Goal: Task Accomplishment & Management: Use online tool/utility

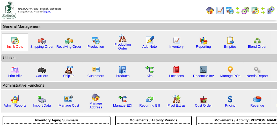
click at [15, 45] on link "Ins & Outs" at bounding box center [15, 47] width 16 height 4
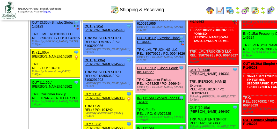
scroll to position [182, 0]
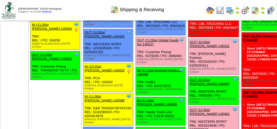
click at [137, 46] on link "OUT (11:00a) Global Foods Inc-146227" at bounding box center [157, 42] width 41 height 8
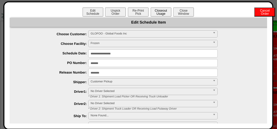
click at [157, 8] on button "Closeout Usage" at bounding box center [161, 12] width 21 height 9
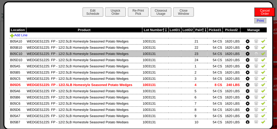
scroll to position [0, 0]
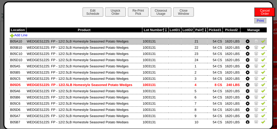
click at [260, 44] on td at bounding box center [254, 41] width 27 height 6
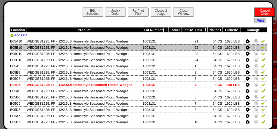
click at [260, 45] on td at bounding box center [254, 47] width 27 height 6
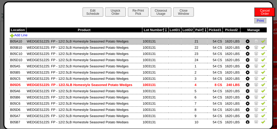
click at [260, 44] on td at bounding box center [254, 41] width 27 height 6
click at [262, 42] on img at bounding box center [264, 41] width 4 height 4
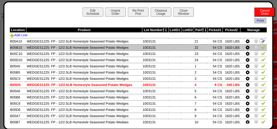
click at [262, 48] on img at bounding box center [264, 47] width 4 height 4
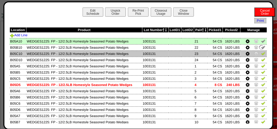
click at [262, 51] on img at bounding box center [264, 53] width 4 height 4
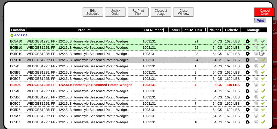
click at [262, 58] on img at bounding box center [264, 60] width 4 height 4
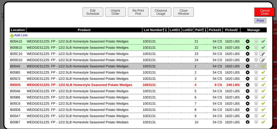
click at [262, 65] on img at bounding box center [264, 66] width 4 height 4
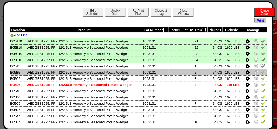
click at [262, 70] on img at bounding box center [264, 72] width 4 height 4
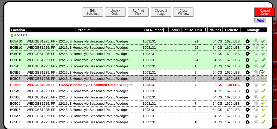
click at [262, 77] on img at bounding box center [264, 78] width 4 height 4
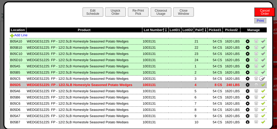
click at [262, 84] on img at bounding box center [264, 84] width 4 height 4
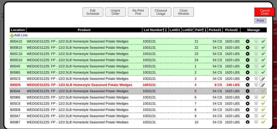
click at [262, 93] on img at bounding box center [264, 91] width 4 height 4
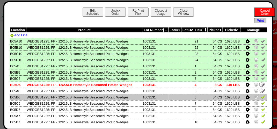
click at [262, 98] on img at bounding box center [264, 97] width 4 height 4
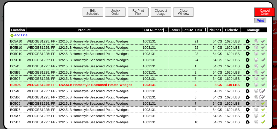
click at [262, 103] on img at bounding box center [264, 103] width 4 height 4
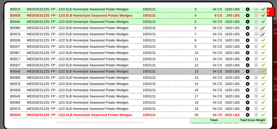
scroll to position [78, 0]
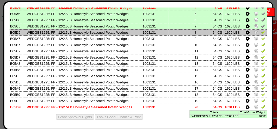
click at [262, 32] on img at bounding box center [264, 32] width 4 height 4
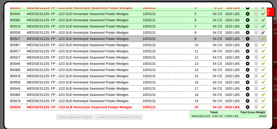
click at [259, 41] on td at bounding box center [254, 39] width 27 height 6
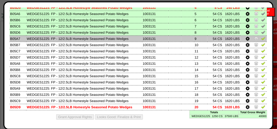
click at [262, 40] on link at bounding box center [264, 39] width 4 height 4
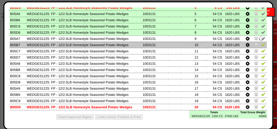
click at [262, 44] on img at bounding box center [264, 45] width 4 height 4
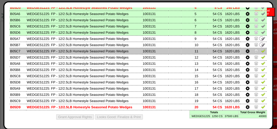
click at [262, 51] on img at bounding box center [264, 51] width 4 height 4
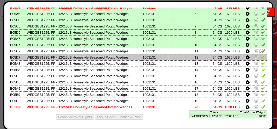
click at [262, 55] on img at bounding box center [264, 57] width 4 height 4
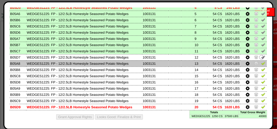
click at [262, 64] on img at bounding box center [264, 63] width 4 height 4
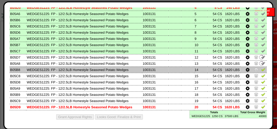
click at [262, 71] on img at bounding box center [264, 69] width 4 height 4
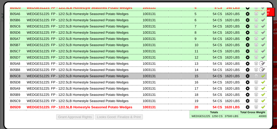
click at [262, 77] on img at bounding box center [264, 76] width 4 height 4
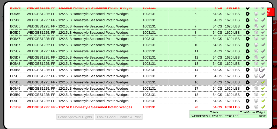
click at [262, 82] on img at bounding box center [264, 82] width 4 height 4
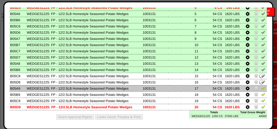
click at [262, 88] on img at bounding box center [264, 88] width 4 height 4
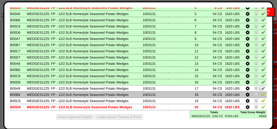
click at [262, 92] on img at bounding box center [264, 94] width 4 height 4
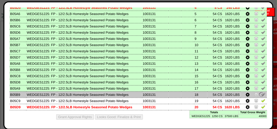
click at [259, 94] on img at bounding box center [262, 95] width 6 height 6
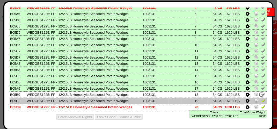
click at [262, 101] on img at bounding box center [264, 101] width 4 height 4
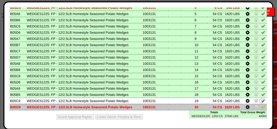
click at [262, 106] on img at bounding box center [264, 107] width 4 height 4
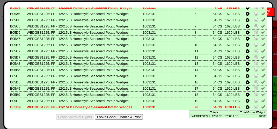
scroll to position [337, 0]
click at [117, 117] on button "Looks Good: Finalize & Print" at bounding box center [119, 116] width 48 height 5
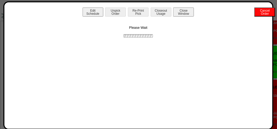
scroll to position [0, 0]
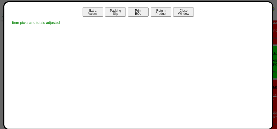
click at [144, 11] on button "Print BOL" at bounding box center [138, 12] width 21 height 9
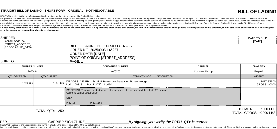
scroll to position [13, 0]
